Goal: Task Accomplishment & Management: Complete application form

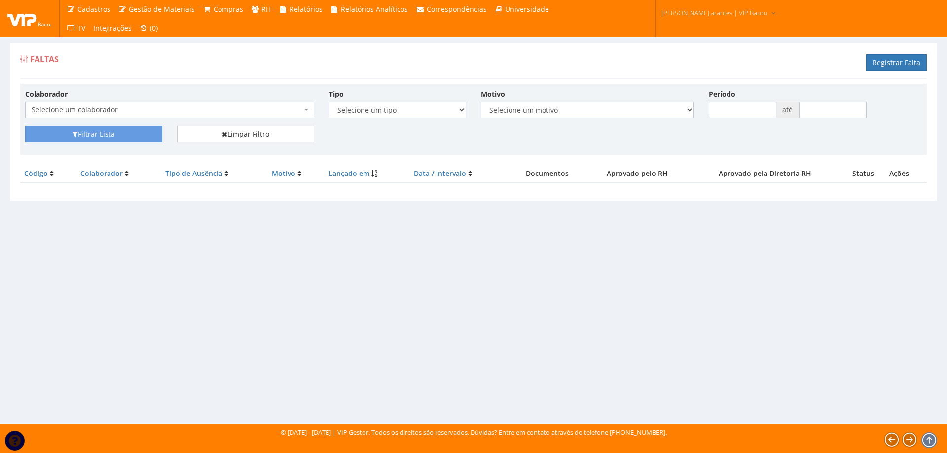
click at [141, 108] on span "Selecione um colaborador" at bounding box center [167, 110] width 270 height 10
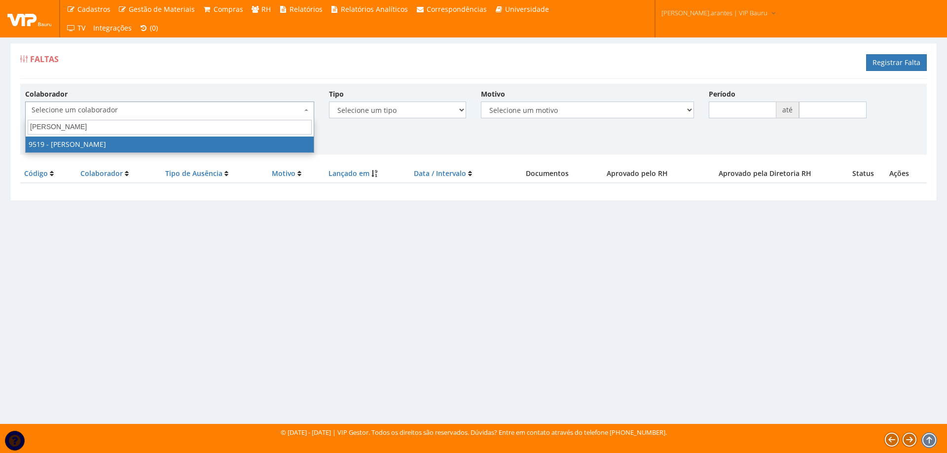
type input "rosa i"
select select "3616"
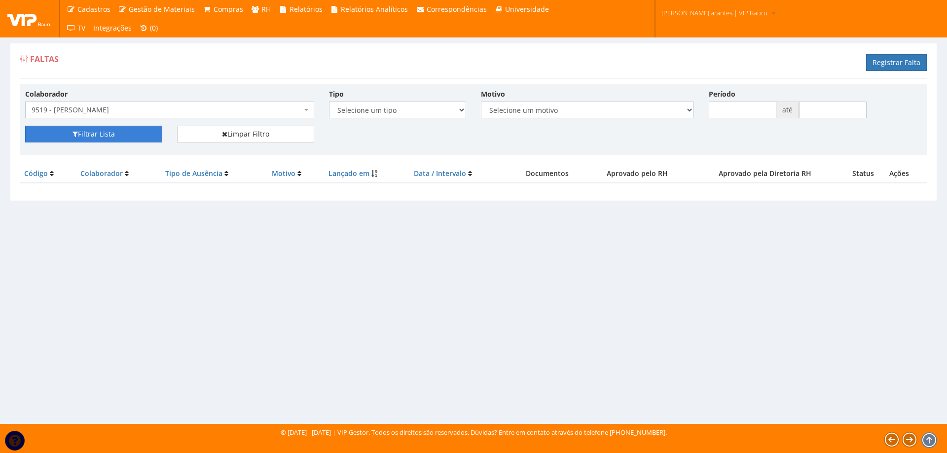
click at [87, 136] on button "Filtrar Lista" at bounding box center [93, 134] width 137 height 17
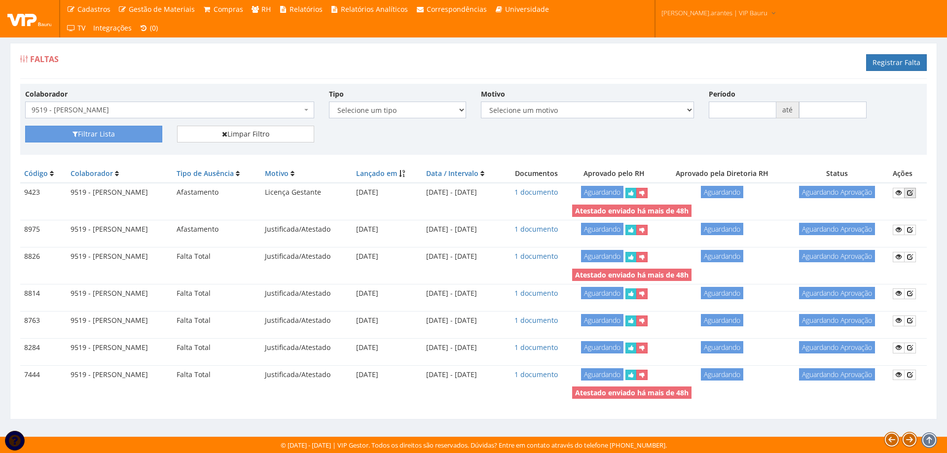
click at [911, 192] on icon at bounding box center [910, 192] width 6 height 7
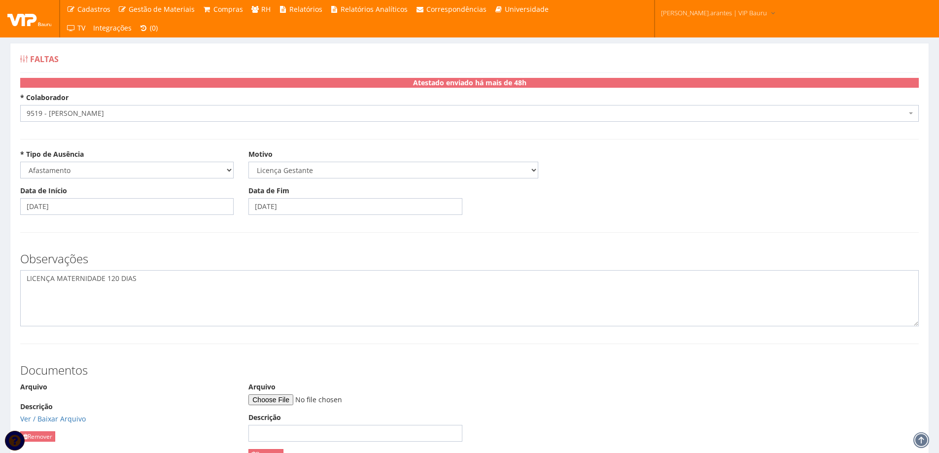
click at [146, 276] on textarea "LICENÇA MATERNIDADE 120 DIAS" at bounding box center [469, 298] width 899 height 56
click at [307, 291] on textarea "LICENÇA MATERNIDADE 120 DIAS" at bounding box center [469, 298] width 899 height 56
drag, startPoint x: 312, startPoint y: 287, endPoint x: 326, endPoint y: 286, distance: 13.9
click at [313, 287] on textarea "LICENÇA MATERNIDADE 120 DIAS" at bounding box center [469, 298] width 899 height 56
click at [402, 287] on textarea "LICENÇA MATERNIDADE 120 DIAS" at bounding box center [469, 298] width 899 height 56
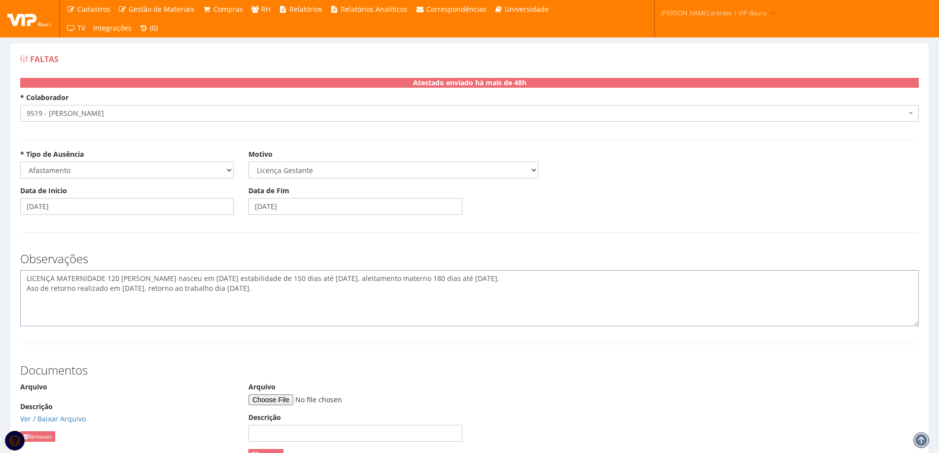
type textarea "LICENÇA MATERNIDADE 120 DIAS Filho nasceu em 04/06/2025 estabilidade de 150 dia…"
click at [294, 401] on input "Arquivo" at bounding box center [316, 400] width 134 height 11
type input "C:\fakepath\SOC_-_[asoPadrao.jsp]_[_ASO_]783_-_ROSA_INES_RODRIGUES_DA_COSTA_C_a…"
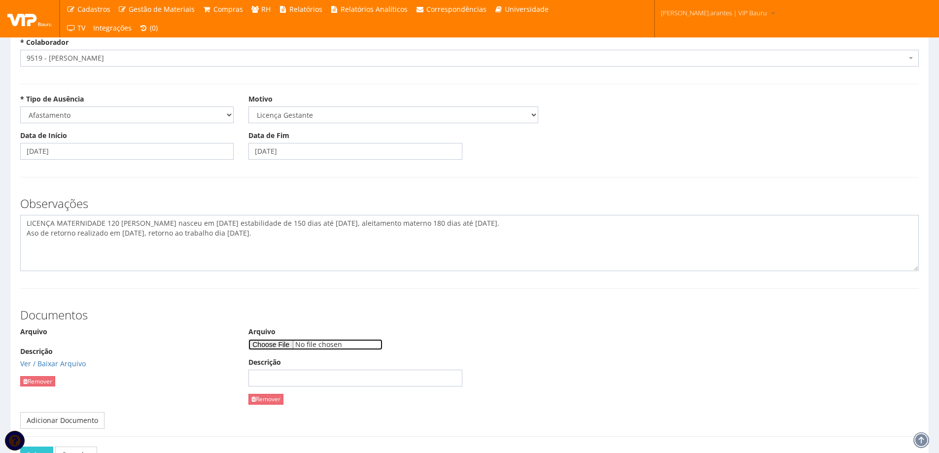
scroll to position [99, 0]
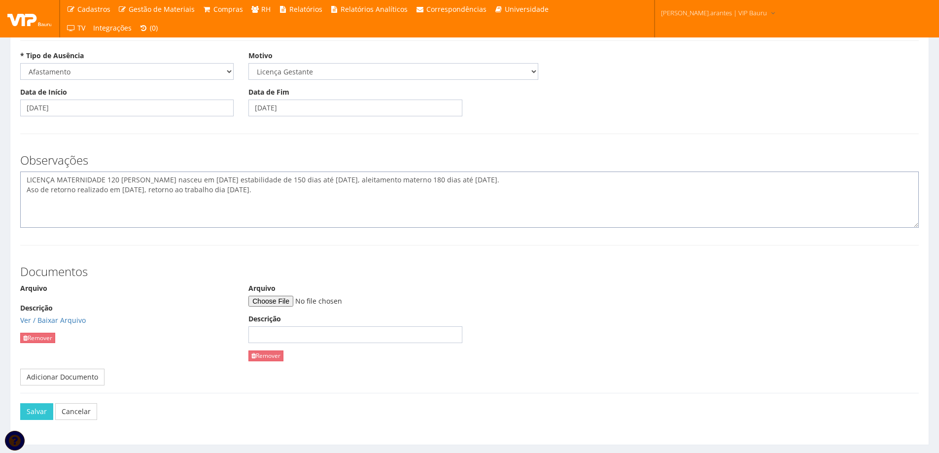
click at [272, 198] on textarea "LICENÇA MATERNIDADE 120 DIAS" at bounding box center [469, 200] width 899 height 56
click at [287, 200] on textarea "LICENÇA MATERNIDADE 120 DIAS" at bounding box center [469, 200] width 899 height 56
type textarea "LICENÇA MATERNIDADE 120 DIAS Filho nasceu em 04/06/2025 estabilidade de 150 dia…"
click at [36, 407] on button "Salvar" at bounding box center [36, 411] width 33 height 17
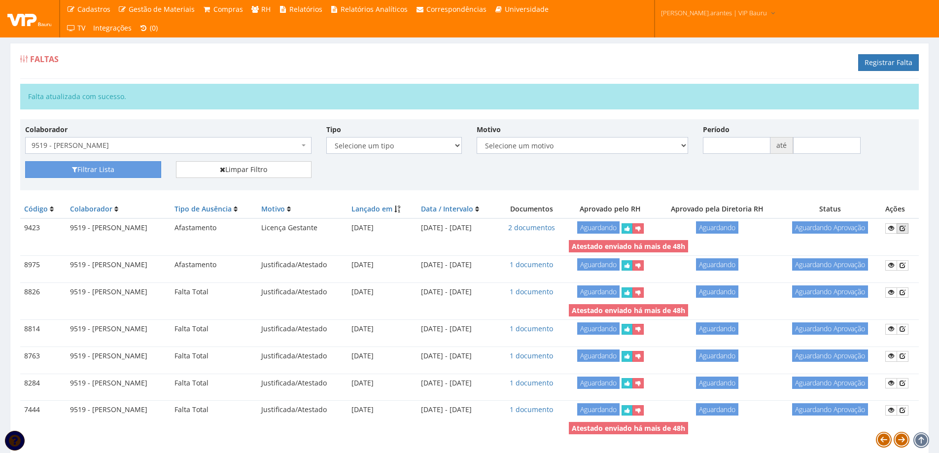
click at [905, 229] on icon at bounding box center [903, 228] width 6 height 7
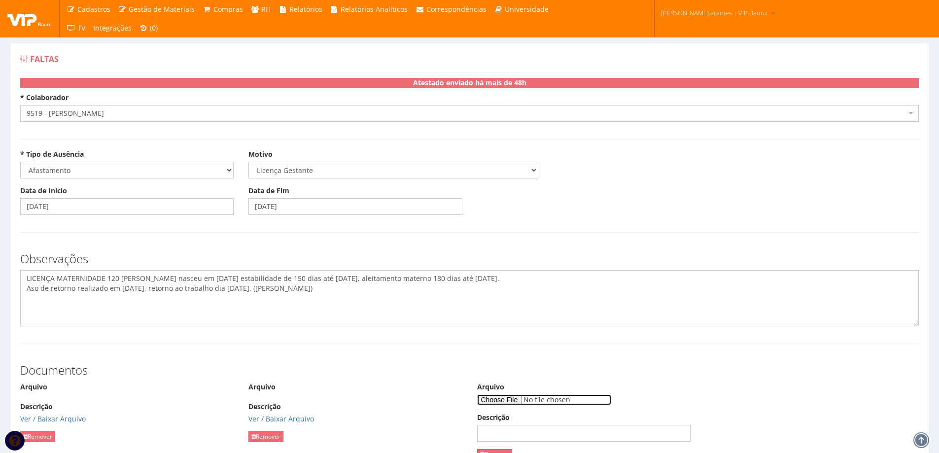
type input "C:\fakepath\WhatsApp Image 2025-10-07 at 11.09.01.jpeg"
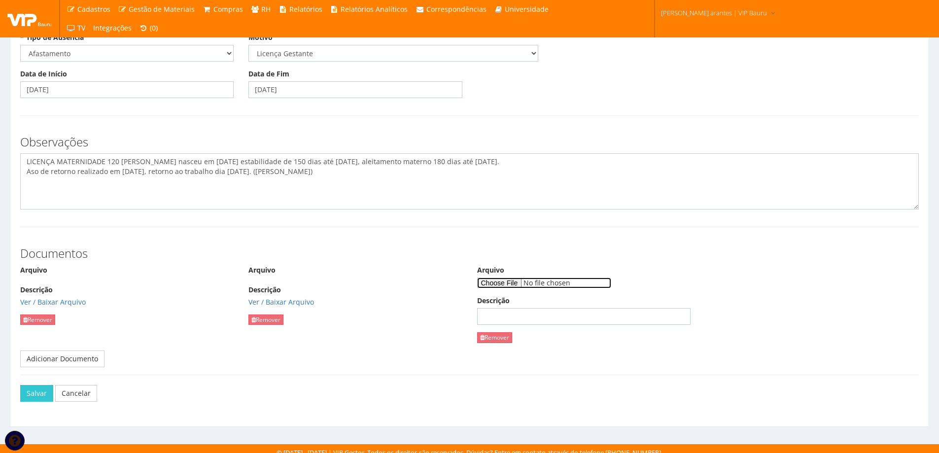
scroll to position [124, 0]
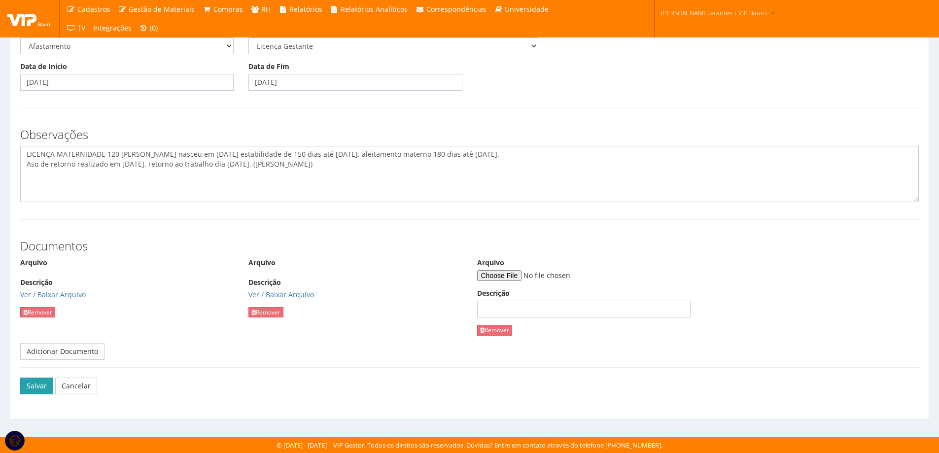
click at [36, 388] on button "Salvar" at bounding box center [36, 386] width 33 height 17
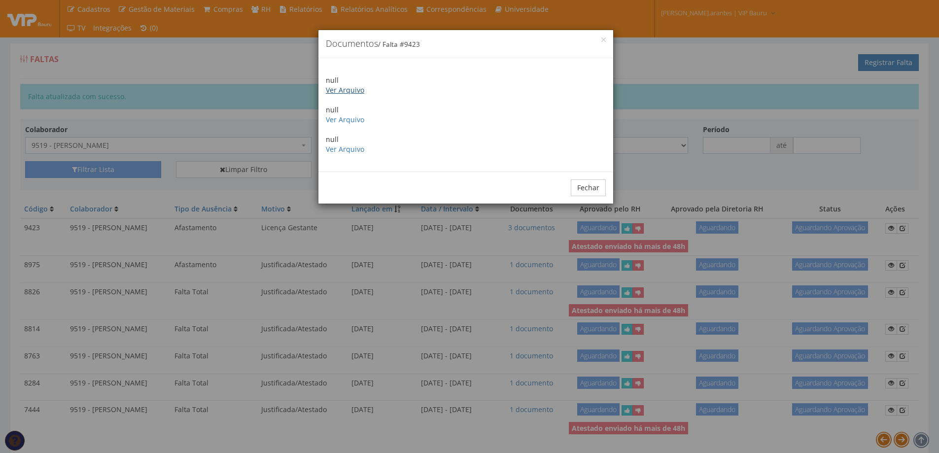
click at [353, 91] on link "Ver Arquivo" at bounding box center [345, 89] width 38 height 9
click at [347, 121] on link "Ver Arquivo" at bounding box center [345, 119] width 38 height 9
click at [344, 151] on link "Ver Arquivo" at bounding box center [345, 148] width 38 height 9
